Goal: Task Accomplishment & Management: Manage account settings

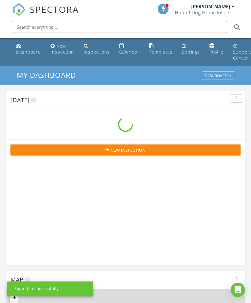
scroll to position [1022, 251]
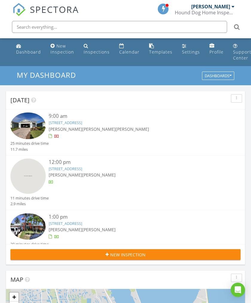
click at [116, 126] on span "[PERSON_NAME]" at bounding box center [132, 129] width 33 height 6
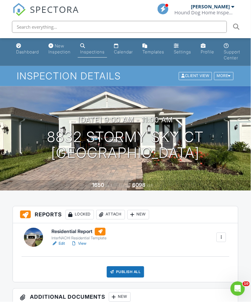
click at [81, 214] on div "Locked" at bounding box center [79, 215] width 28 height 10
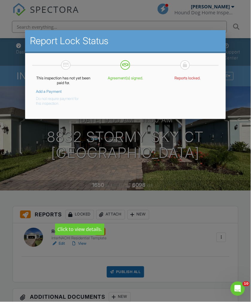
click at [54, 91] on link "Add a Payment" at bounding box center [49, 91] width 26 height 4
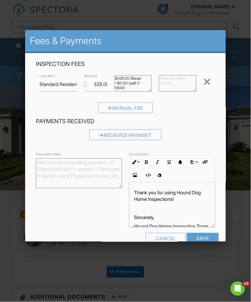
click at [137, 132] on div "Received Payment" at bounding box center [125, 135] width 72 height 11
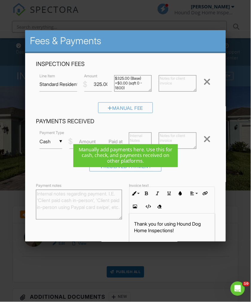
click at [54, 142] on input "Cash" at bounding box center [50, 141] width 23 height 15
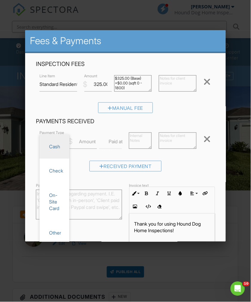
click at [60, 170] on span "Check" at bounding box center [54, 171] width 20 height 15
type input "Check"
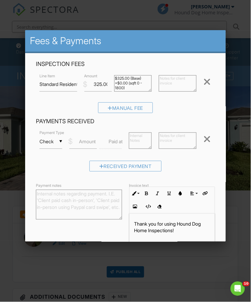
click at [88, 139] on label "Amount" at bounding box center [87, 141] width 17 height 7
click at [88, 139] on input "Amount" at bounding box center [82, 141] width 27 height 15
type input "325.00"
click at [203, 269] on input "Save" at bounding box center [203, 270] width 32 height 11
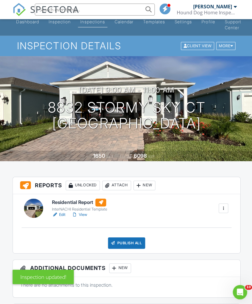
click at [132, 242] on div "Publish All" at bounding box center [126, 241] width 37 height 11
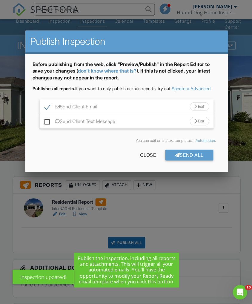
click at [207, 152] on div "Send All" at bounding box center [189, 154] width 48 height 11
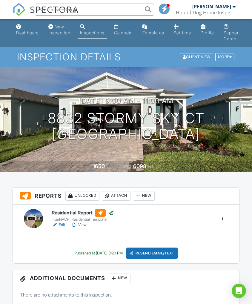
click at [25, 33] on div "Dashboard" at bounding box center [27, 32] width 23 height 5
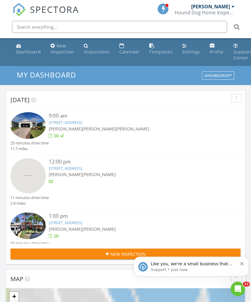
scroll to position [1022, 251]
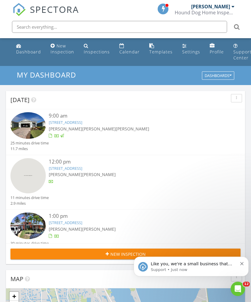
click at [82, 172] on span "[PERSON_NAME]" at bounding box center [98, 175] width 33 height 6
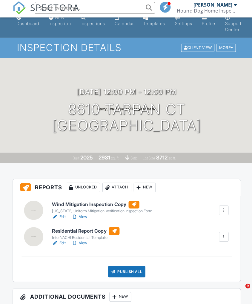
click at [222, 208] on div at bounding box center [223, 211] width 6 height 6
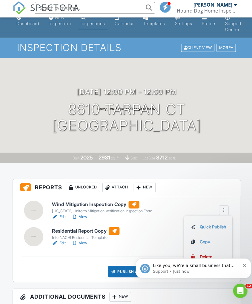
click at [248, 263] on div "Like you, we're a small business that relies on reviews to grow. If you have a …" at bounding box center [193, 268] width 115 height 20
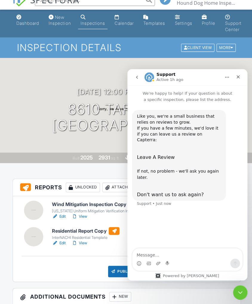
click at [78, 278] on div "Wind Mitigation Inspection Copy Florida Uniform Mitigation Verification Inspect…" at bounding box center [126, 237] width 227 height 85
click at [238, 77] on icon "Close" at bounding box center [237, 76] width 3 height 3
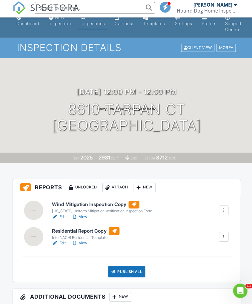
click at [223, 210] on div at bounding box center [223, 211] width 6 height 6
click at [202, 258] on div "Delete" at bounding box center [205, 257] width 13 height 7
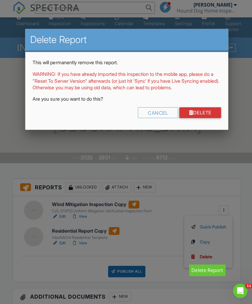
click at [217, 115] on link "Delete" at bounding box center [199, 113] width 42 height 11
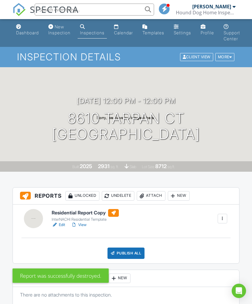
click at [83, 227] on link "View" at bounding box center [79, 225] width 16 height 6
click at [84, 228] on link "View" at bounding box center [79, 225] width 16 height 6
click at [136, 250] on div "Publish All" at bounding box center [126, 253] width 37 height 11
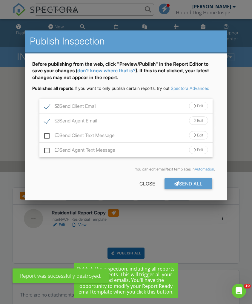
click at [206, 184] on div "Send All" at bounding box center [189, 183] width 48 height 11
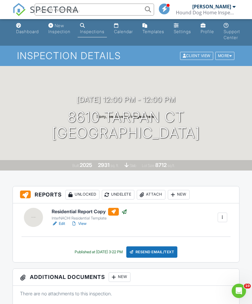
click at [19, 29] on div "Dashboard" at bounding box center [27, 31] width 23 height 5
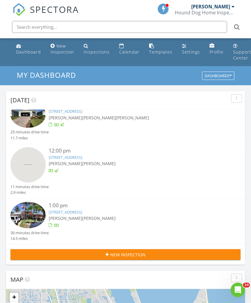
scroll to position [11, 0]
click at [61, 210] on link "[STREET_ADDRESS]" at bounding box center [65, 212] width 33 height 5
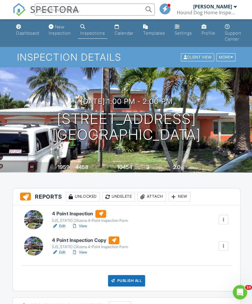
click at [225, 243] on div at bounding box center [223, 245] width 6 height 6
click at [212, 289] on link "Delete" at bounding box center [207, 291] width 36 height 7
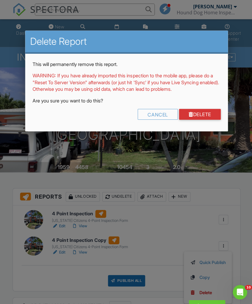
click at [215, 119] on link "Delete" at bounding box center [199, 113] width 42 height 11
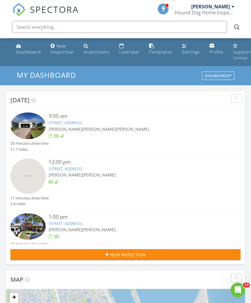
click at [56, 227] on span "[PERSON_NAME]" at bounding box center [65, 230] width 33 height 6
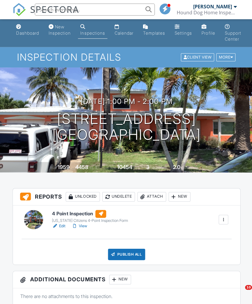
click at [120, 254] on div "Publish All" at bounding box center [126, 253] width 37 height 11
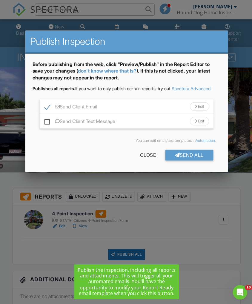
click at [178, 152] on div "Send All" at bounding box center [189, 154] width 48 height 11
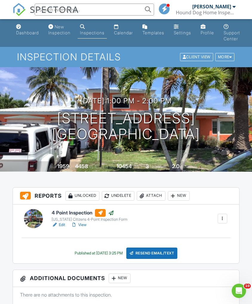
click at [28, 34] on div "Dashboard" at bounding box center [27, 32] width 23 height 5
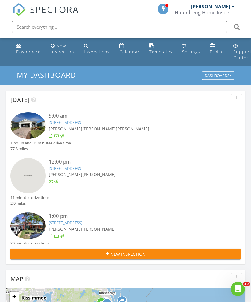
scroll to position [0, 1]
